Goal: Task Accomplishment & Management: Use online tool/utility

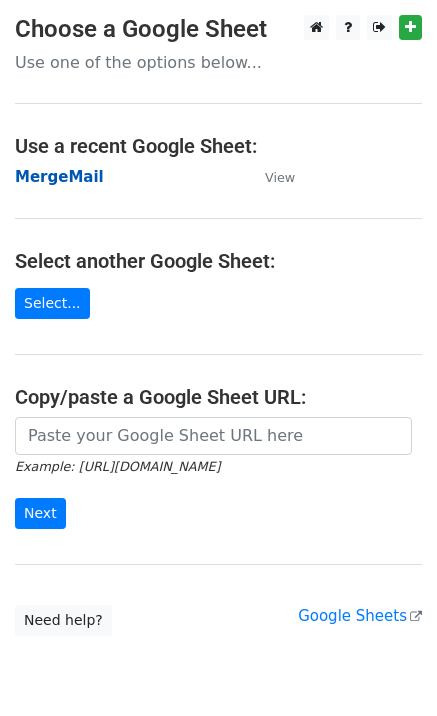
click at [53, 181] on strong "MergeMail" at bounding box center [59, 177] width 89 height 18
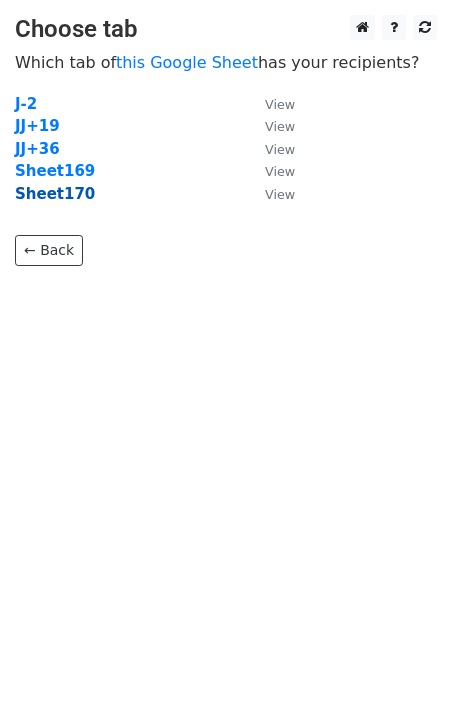
click at [74, 194] on strong "Sheet170" at bounding box center [55, 194] width 80 height 18
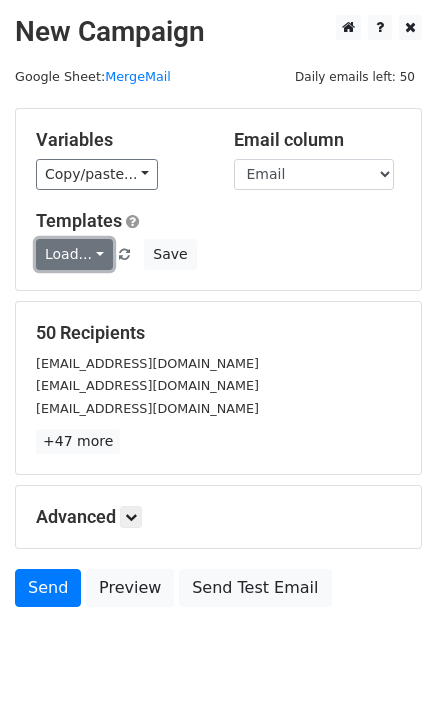
click at [88, 264] on link "Load..." at bounding box center [74, 254] width 77 height 31
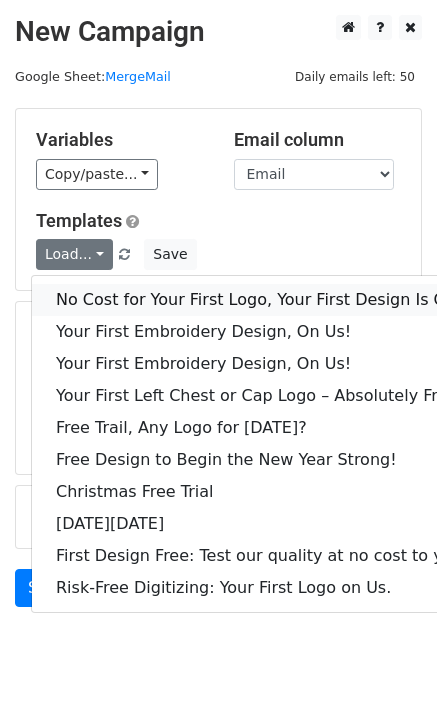
click at [118, 308] on link "No Cost for Your First Logo, Your First Design Is On Us!" at bounding box center [272, 300] width 480 height 32
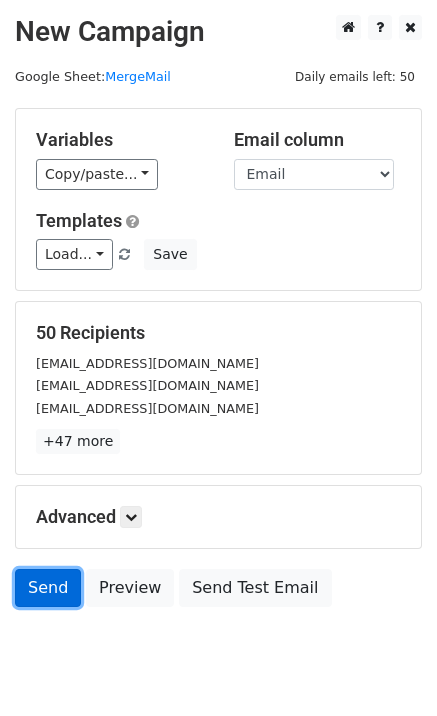
click at [44, 574] on link "Send" at bounding box center [48, 588] width 66 height 38
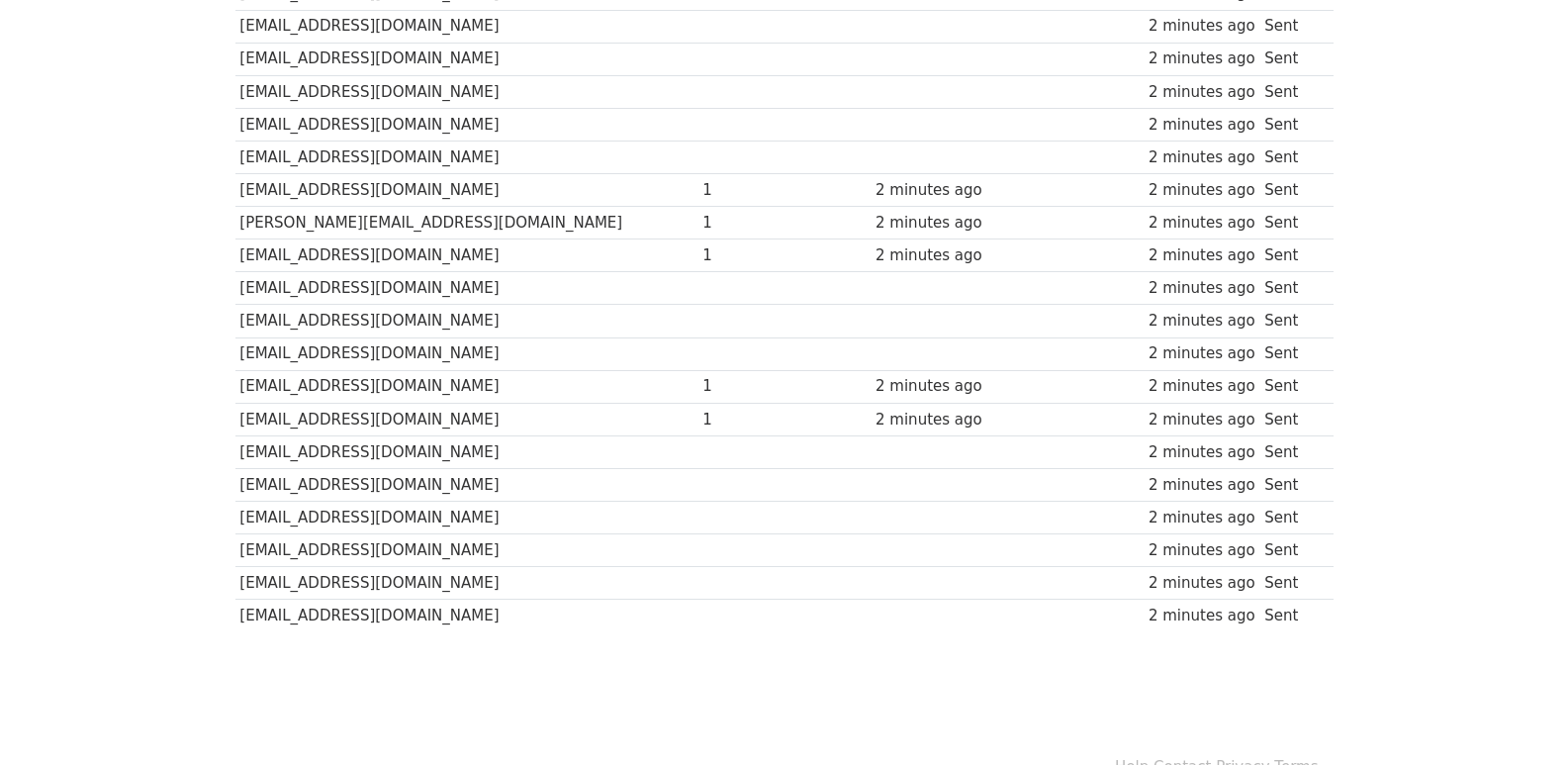
scroll to position [1378, 0]
